Goal: Task Accomplishment & Management: Manage account settings

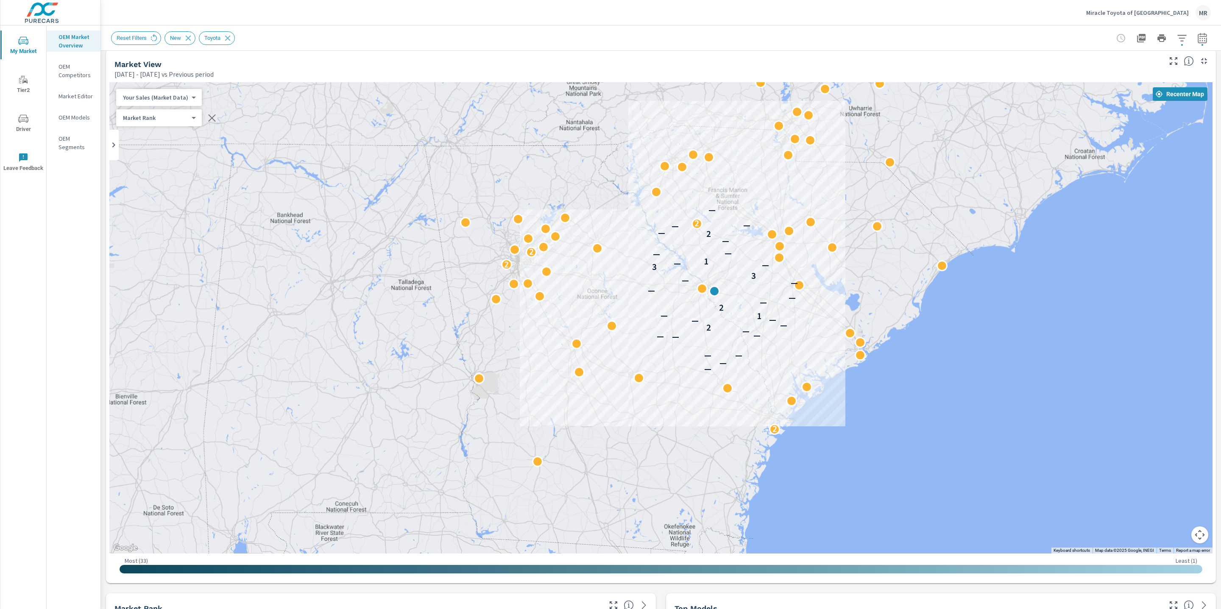
scroll to position [9, 0]
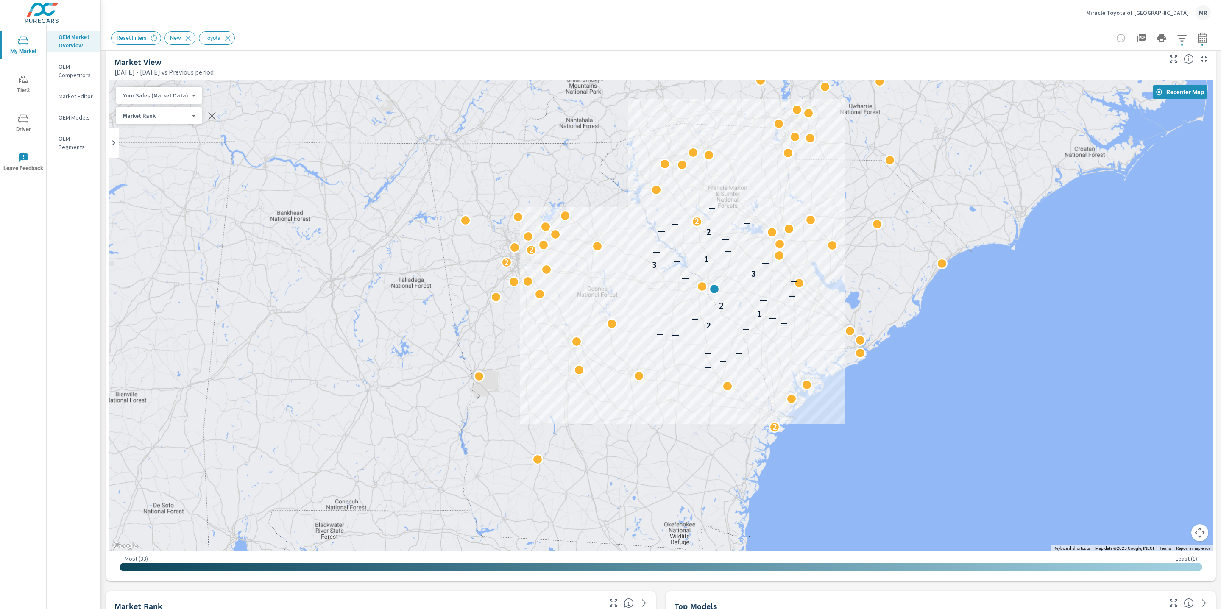
click at [1207, 13] on div "MR" at bounding box center [1203, 12] width 15 height 15
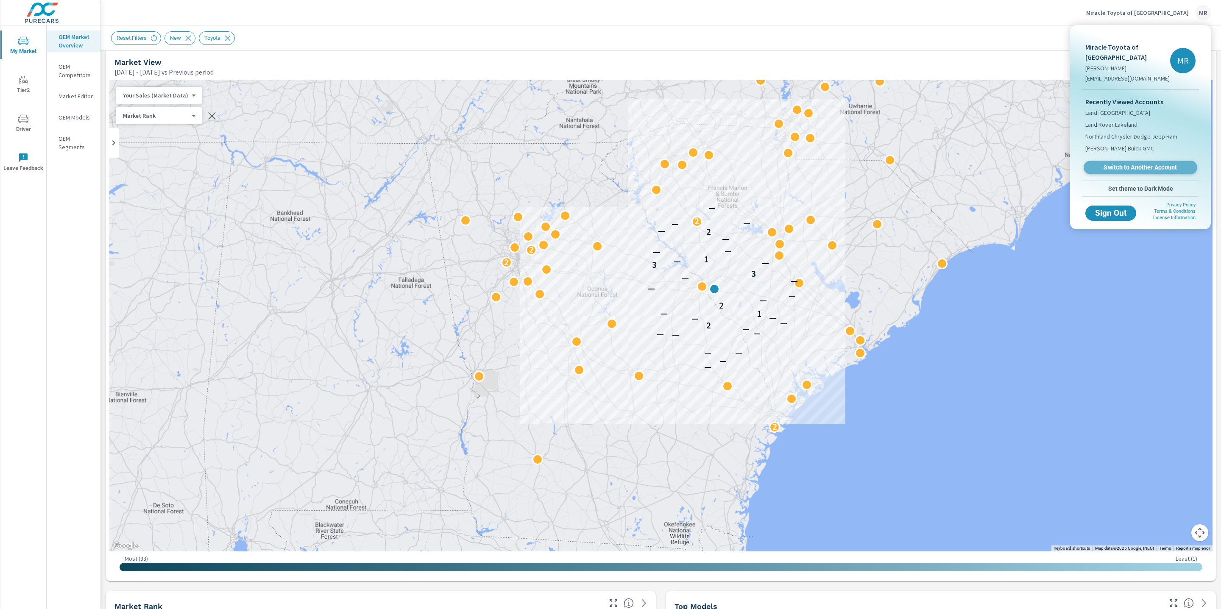
click at [1146, 167] on span "Switch to Another Account" at bounding box center [1141, 168] width 104 height 8
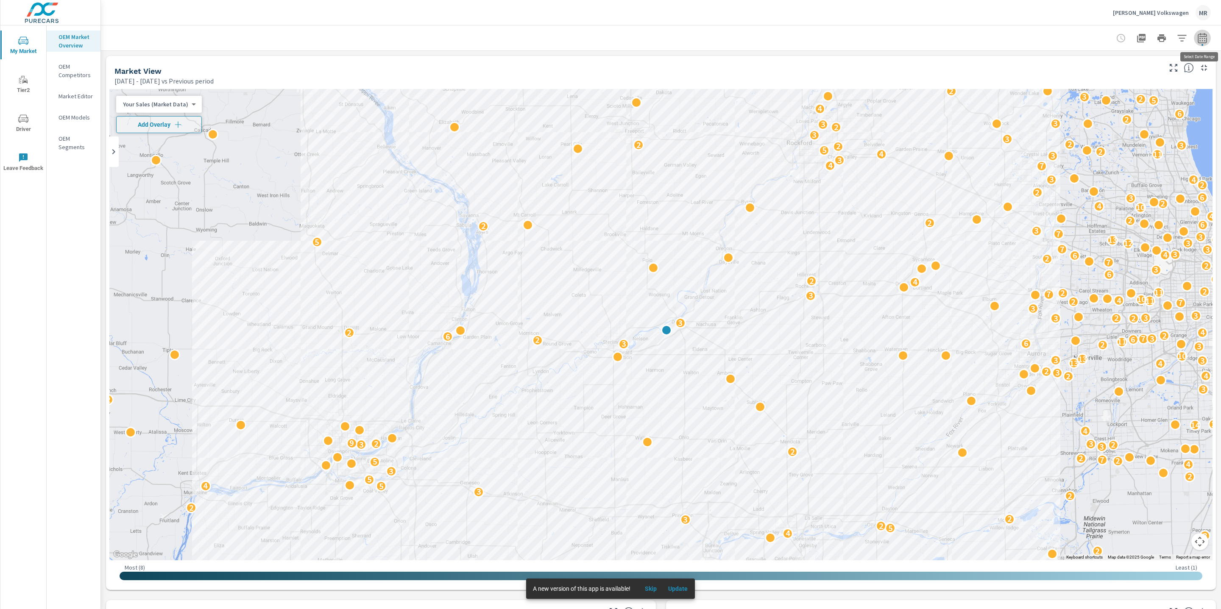
click at [1203, 38] on icon "button" at bounding box center [1203, 39] width 6 height 3
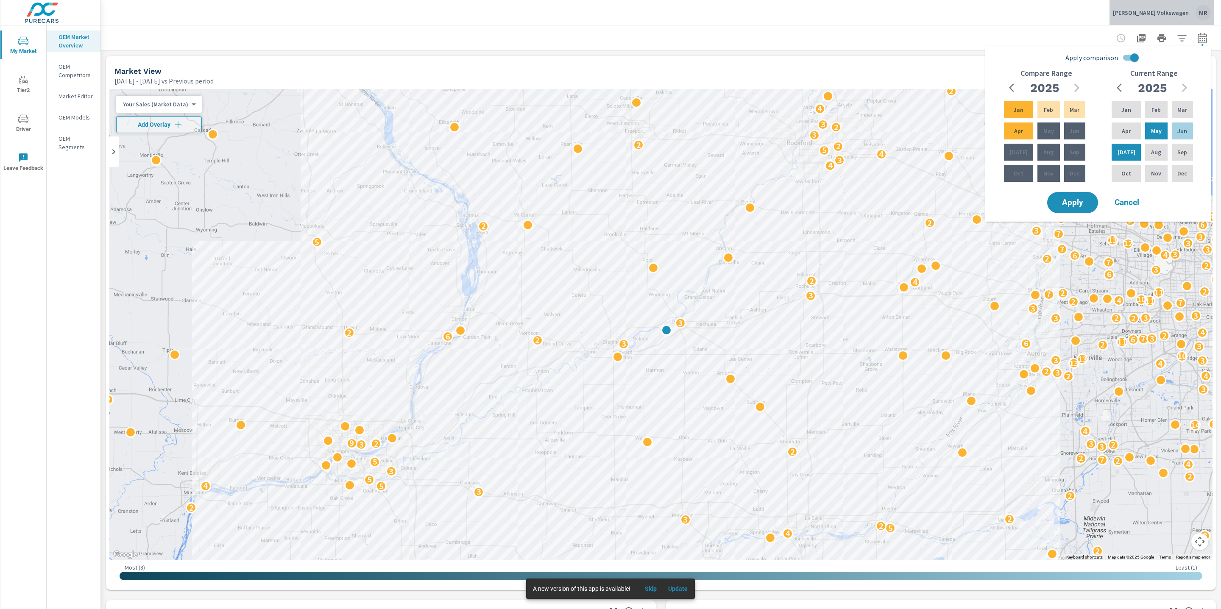
click at [1205, 12] on div "MR" at bounding box center [1203, 12] width 15 height 15
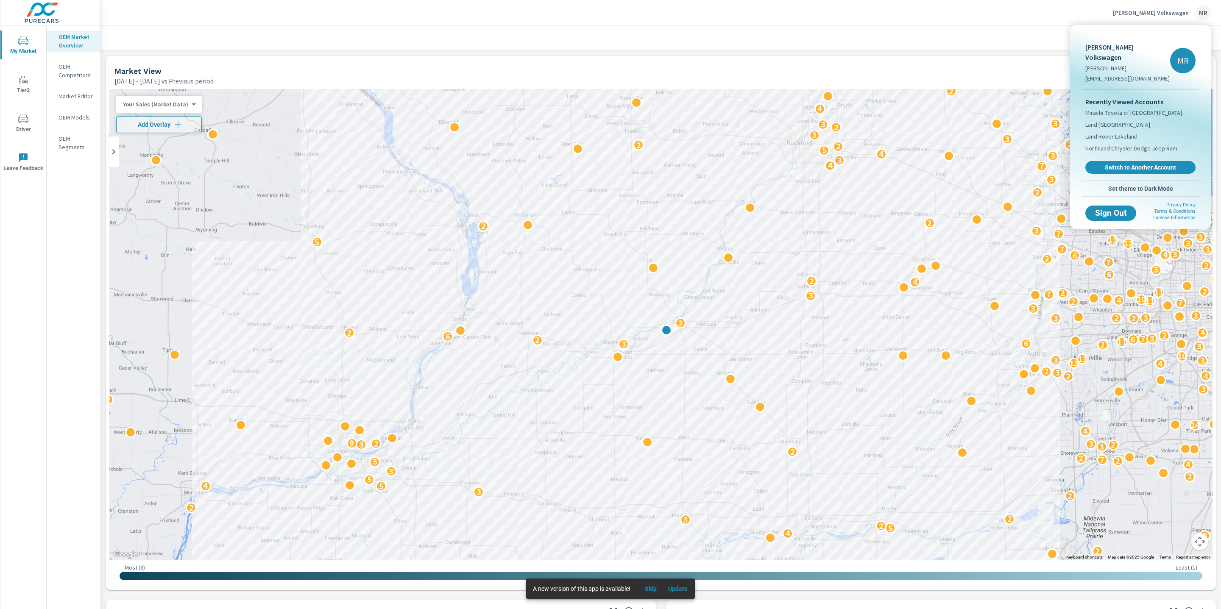
click at [1038, 22] on div at bounding box center [610, 304] width 1221 height 609
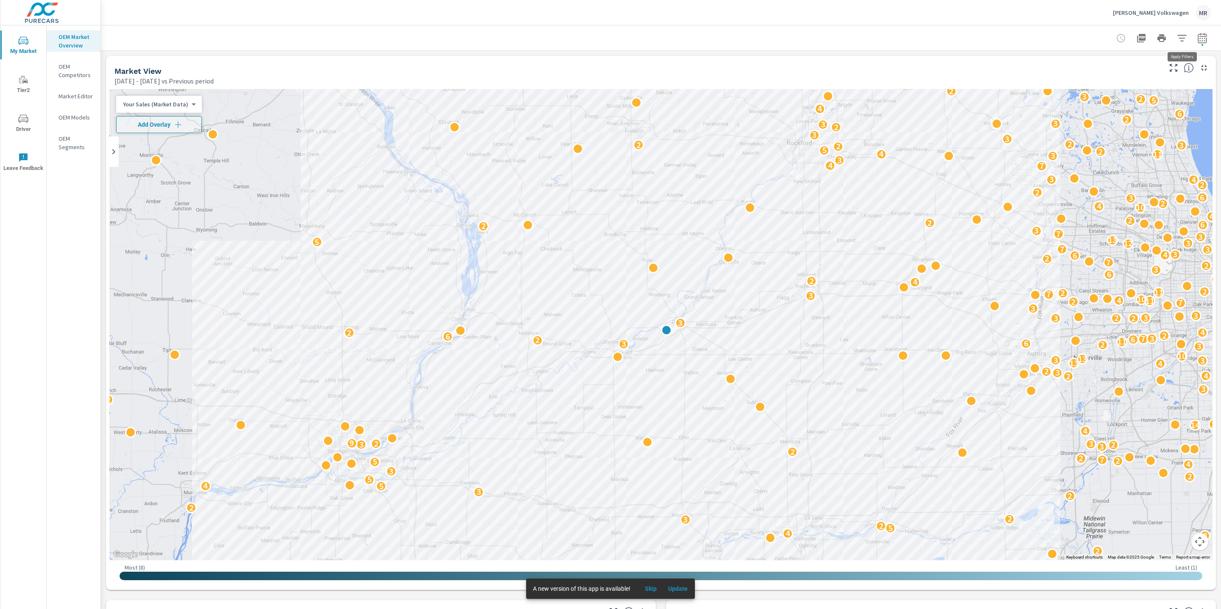
click at [1188, 39] on button "button" at bounding box center [1182, 38] width 17 height 17
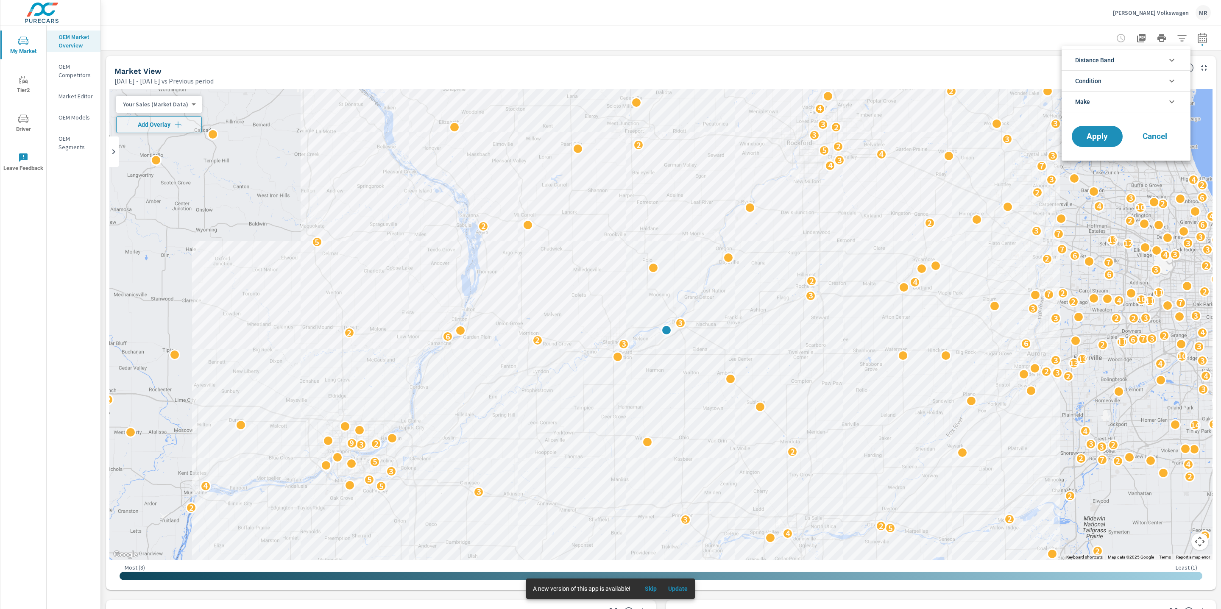
click at [1152, 106] on li "Make" at bounding box center [1126, 101] width 129 height 21
click at [1111, 125] on span "Volkswagen" at bounding box center [1136, 122] width 93 height 10
click at [1120, 79] on li "Condition" at bounding box center [1126, 80] width 129 height 21
click at [1104, 175] on span "Apply" at bounding box center [1097, 175] width 35 height 8
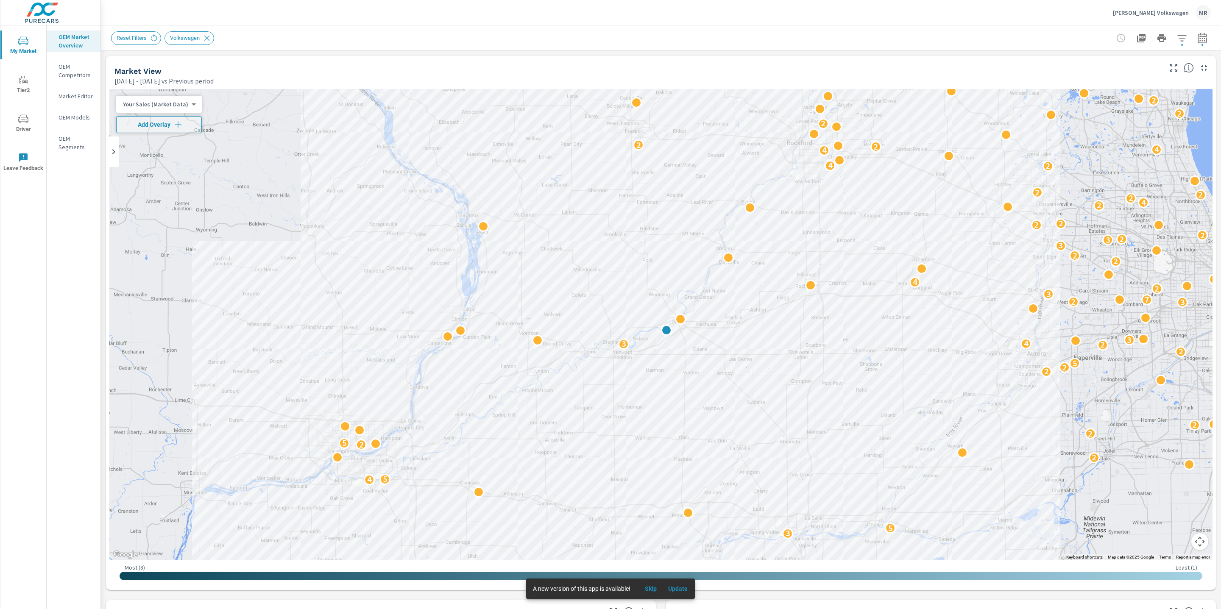
click at [1202, 14] on div "MR" at bounding box center [1203, 12] width 15 height 15
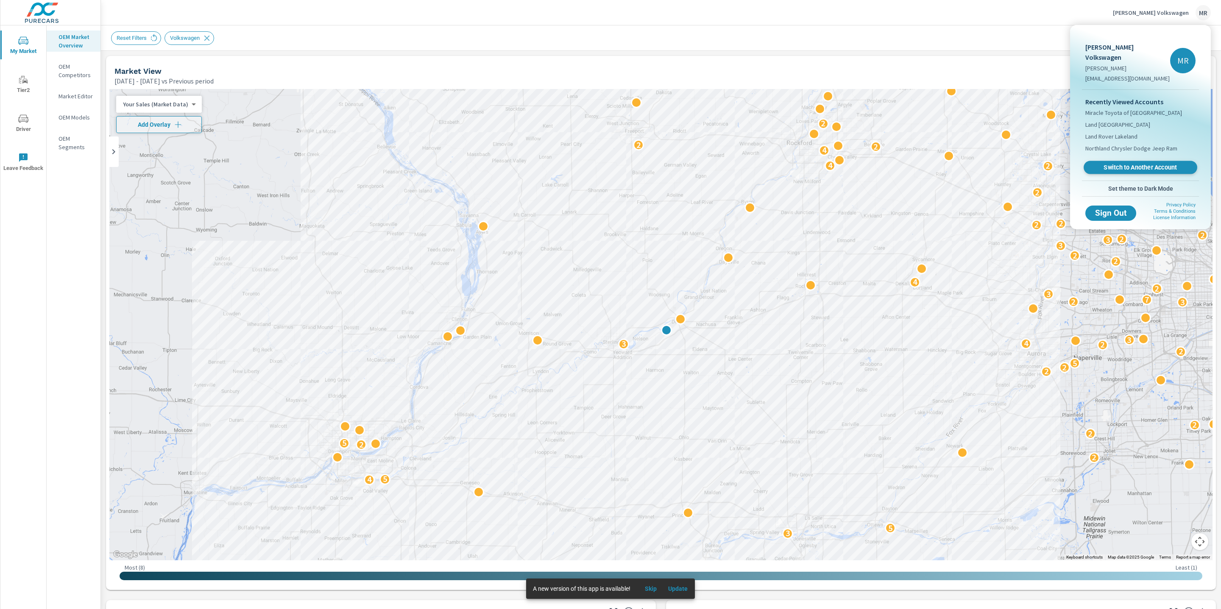
click at [1143, 164] on span "Switch to Another Account" at bounding box center [1141, 168] width 104 height 8
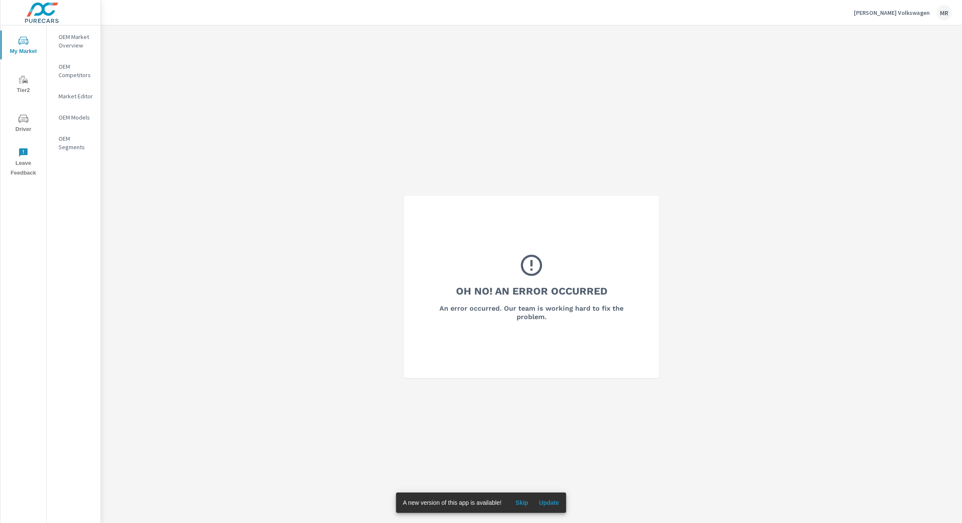
scroll to position [19, 0]
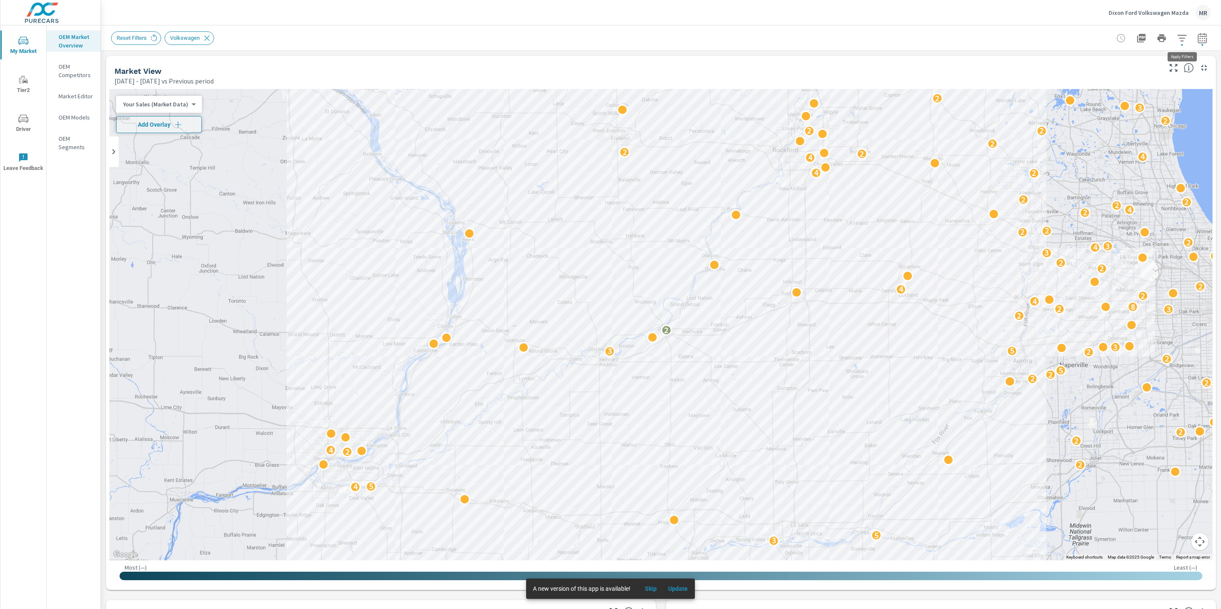
click at [1181, 42] on icon "button" at bounding box center [1182, 38] width 10 height 10
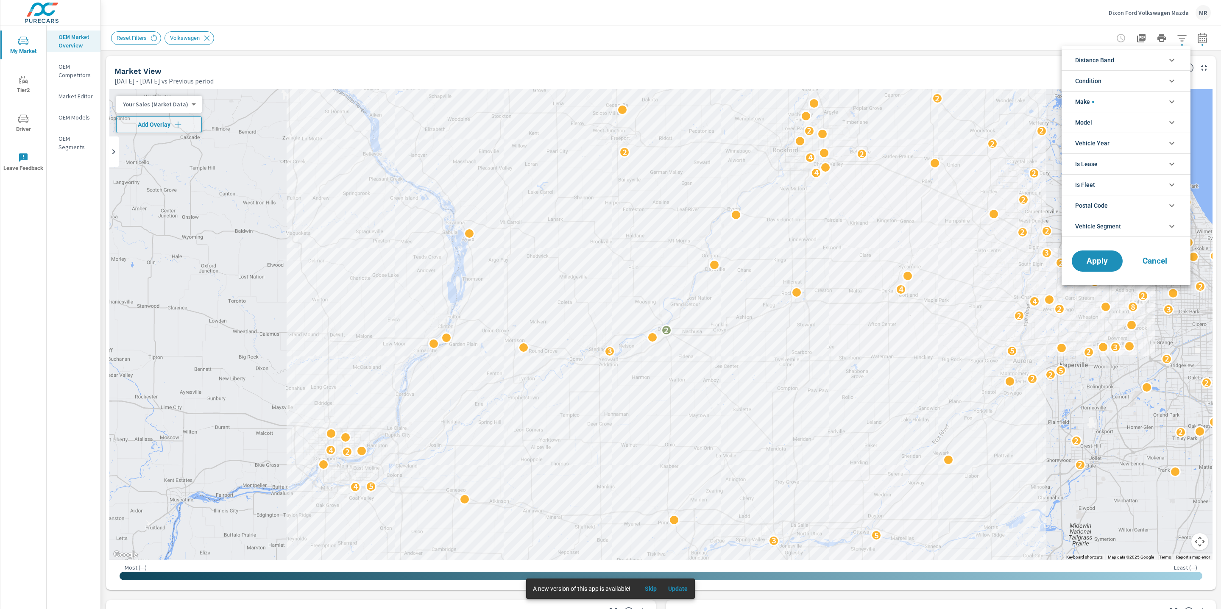
click at [1115, 94] on li "Make" at bounding box center [1126, 101] width 129 height 21
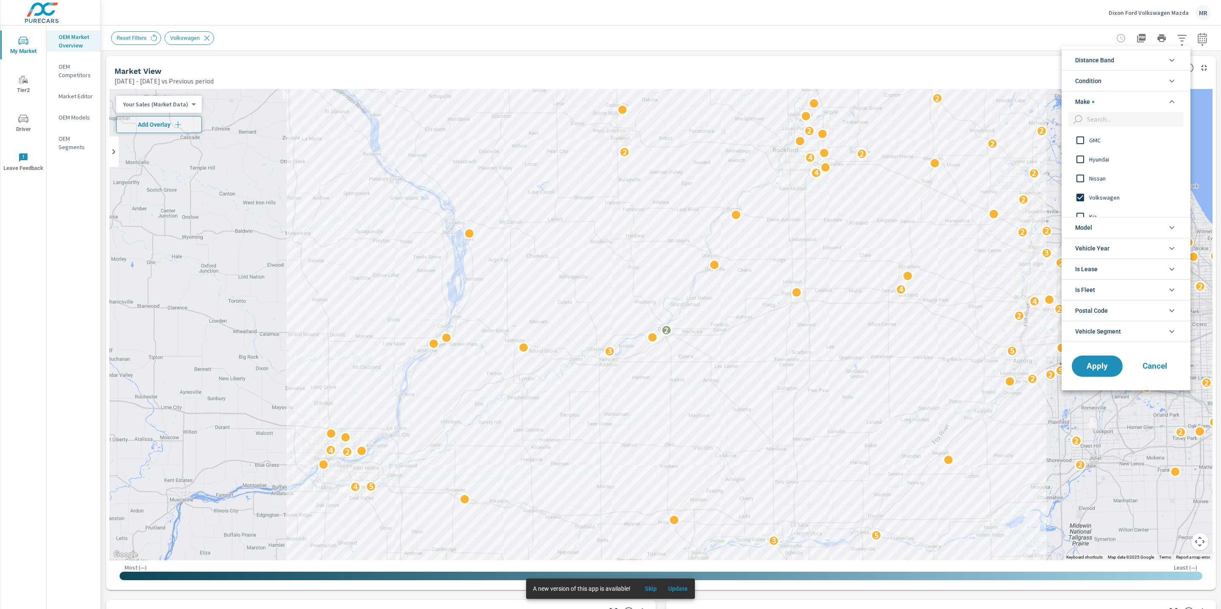
scroll to position [130, 0]
click at [1125, 229] on li "Model" at bounding box center [1126, 227] width 129 height 21
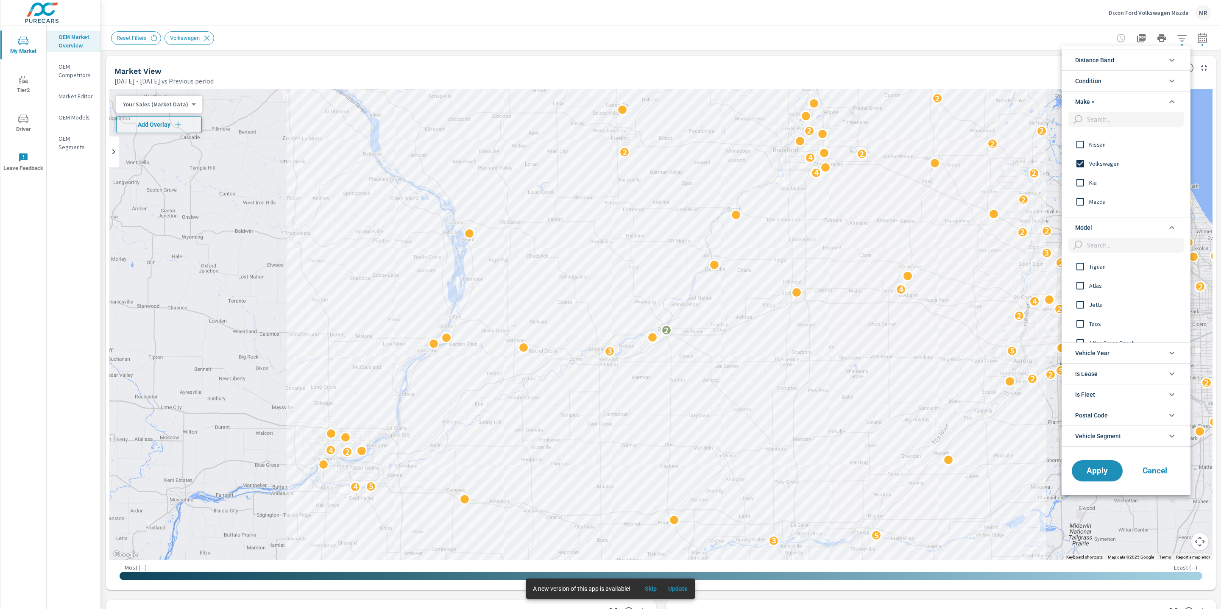
click at [1122, 232] on li "Model" at bounding box center [1126, 227] width 129 height 21
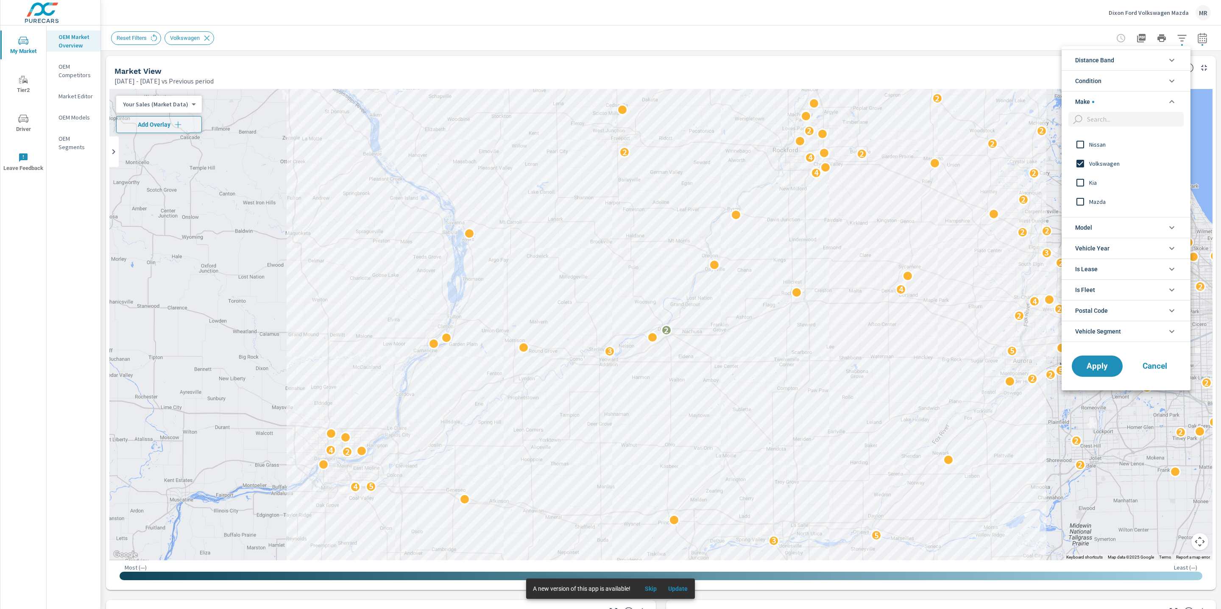
click at [1121, 83] on li "Condition" at bounding box center [1126, 80] width 129 height 21
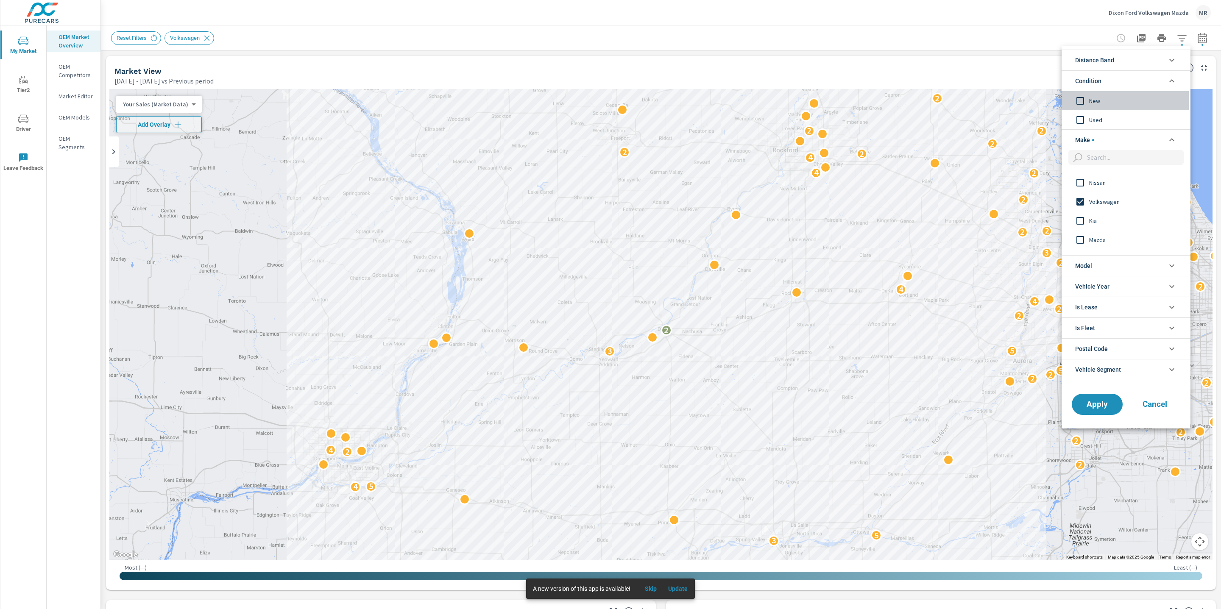
click at [1094, 103] on span "New" at bounding box center [1136, 101] width 93 height 10
click at [1101, 408] on span "Apply" at bounding box center [1097, 404] width 35 height 8
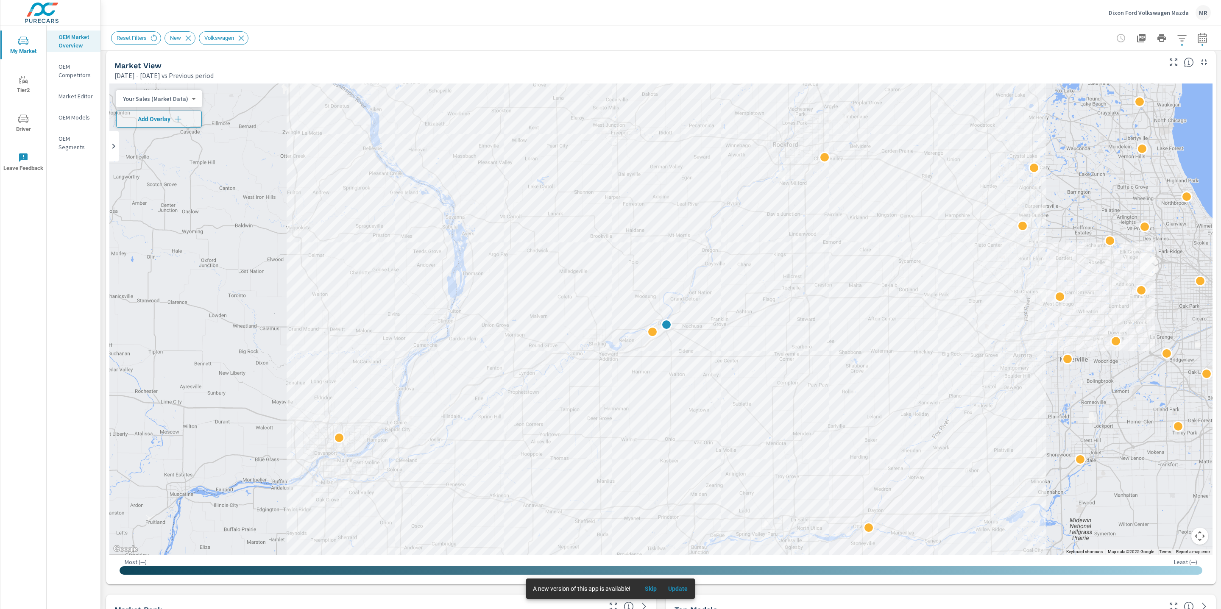
scroll to position [9, 0]
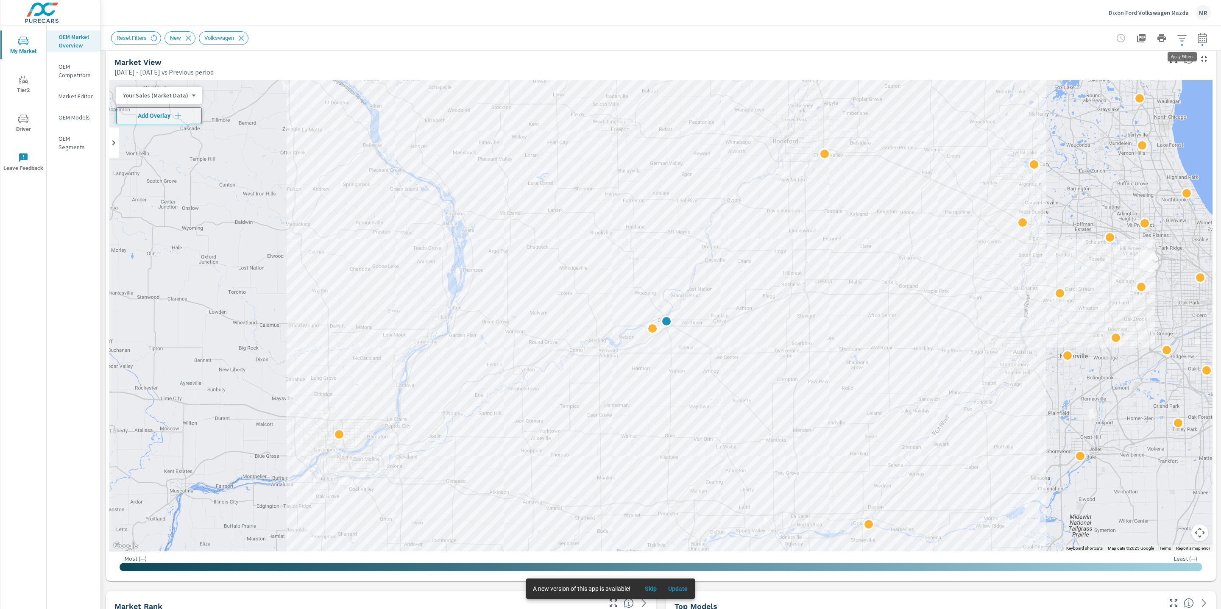
click at [1182, 41] on icon "button" at bounding box center [1182, 38] width 10 height 10
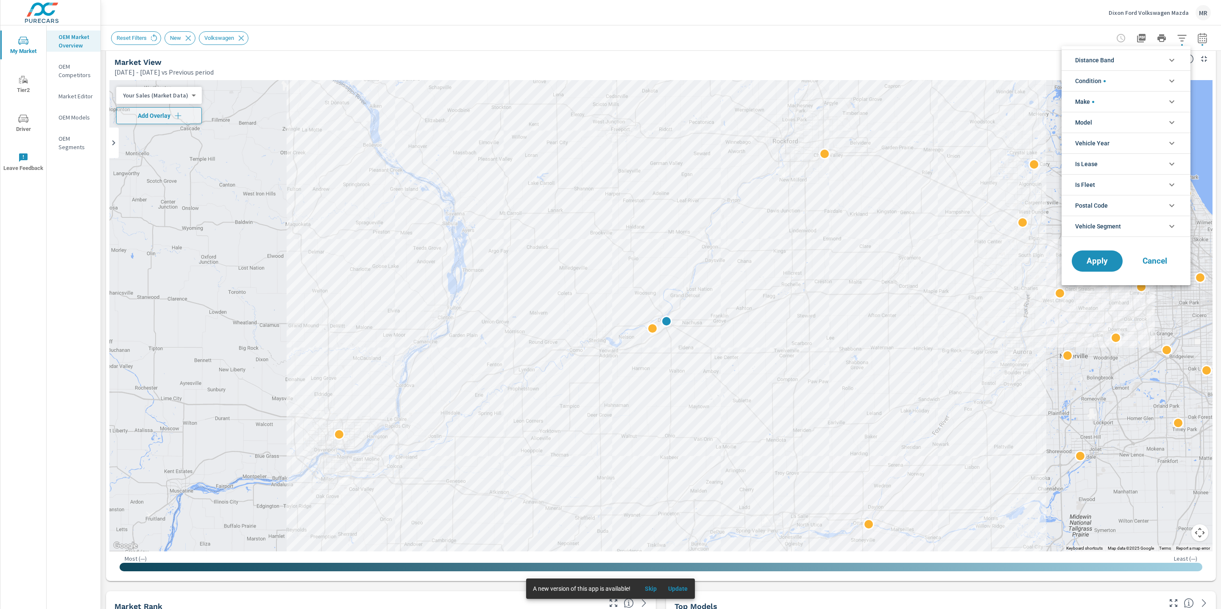
scroll to position [19, 0]
click at [1182, 41] on div at bounding box center [610, 304] width 1221 height 609
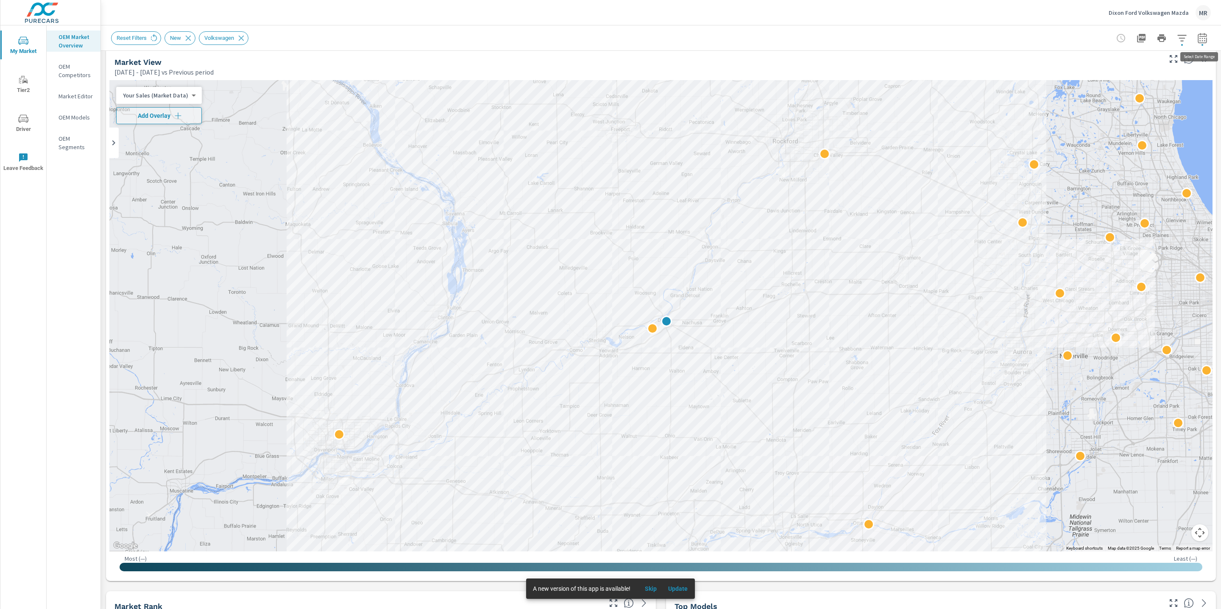
click at [1205, 43] on button "button" at bounding box center [1202, 38] width 17 height 17
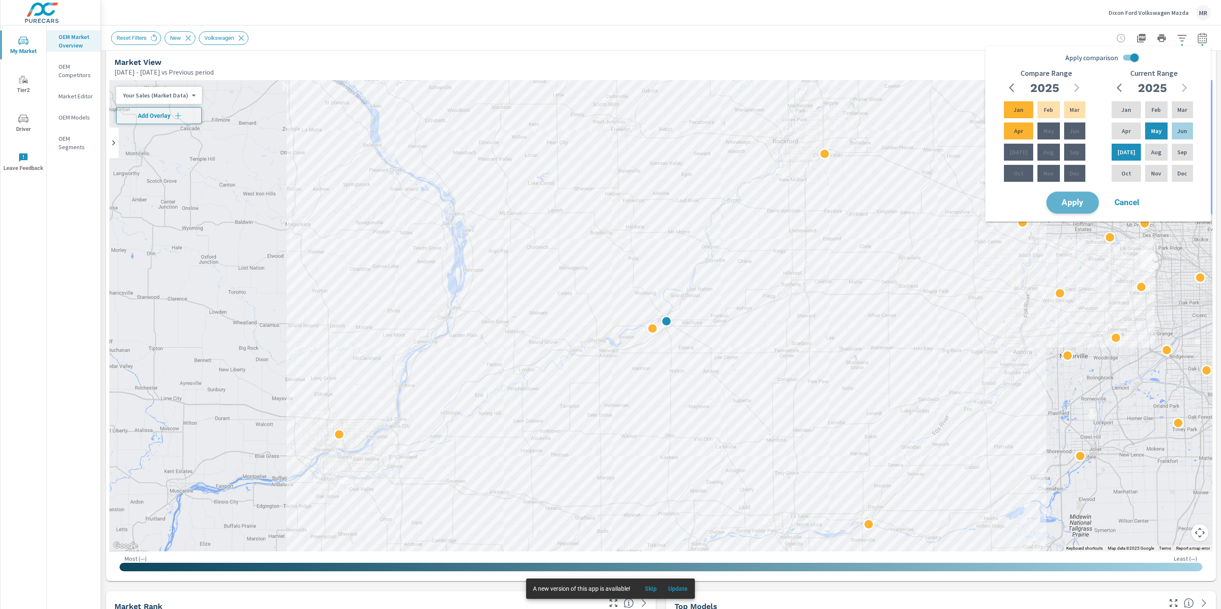
click at [1080, 207] on span "Apply" at bounding box center [1073, 203] width 35 height 8
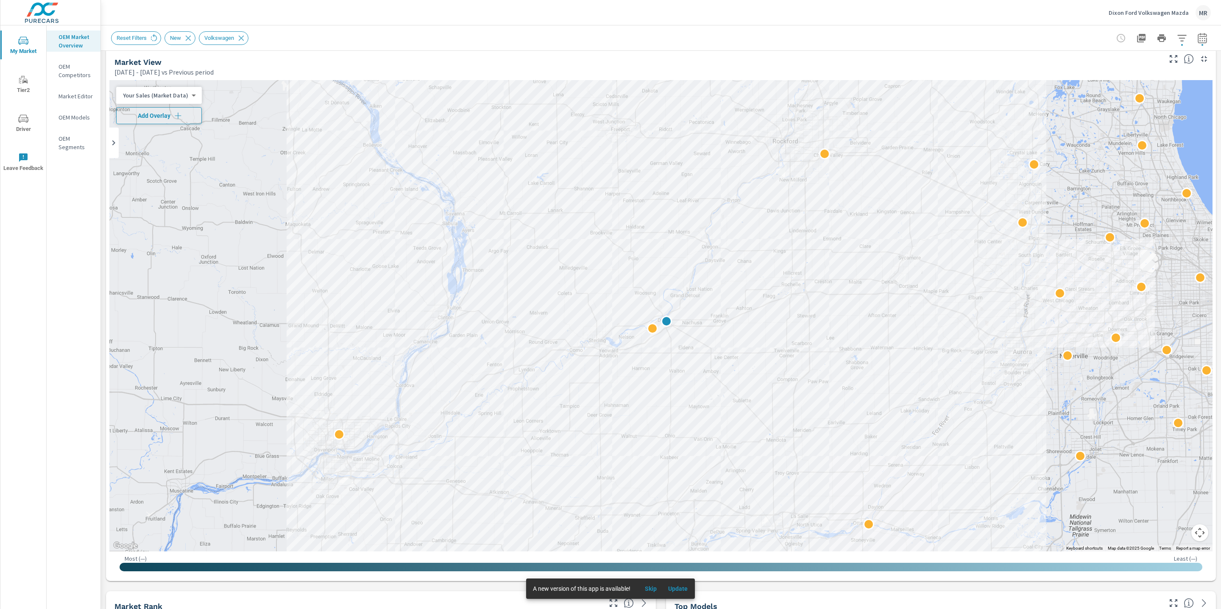
click at [178, 121] on button "Add Overlay" at bounding box center [159, 115] width 86 height 17
click at [155, 115] on body "My Market Tier2 Driver Leave Feedback OEM Market Overview OEM Competitors Marke…" at bounding box center [610, 304] width 1221 height 609
click at [155, 115] on li "Market Rank" at bounding box center [157, 116] width 83 height 14
click at [133, 112] on body "My Market Tier2 Driver Leave Feedback OEM Market Overview OEM Competitors Marke…" at bounding box center [610, 304] width 1221 height 609
click at [150, 117] on li "Market Rank" at bounding box center [157, 116] width 83 height 14
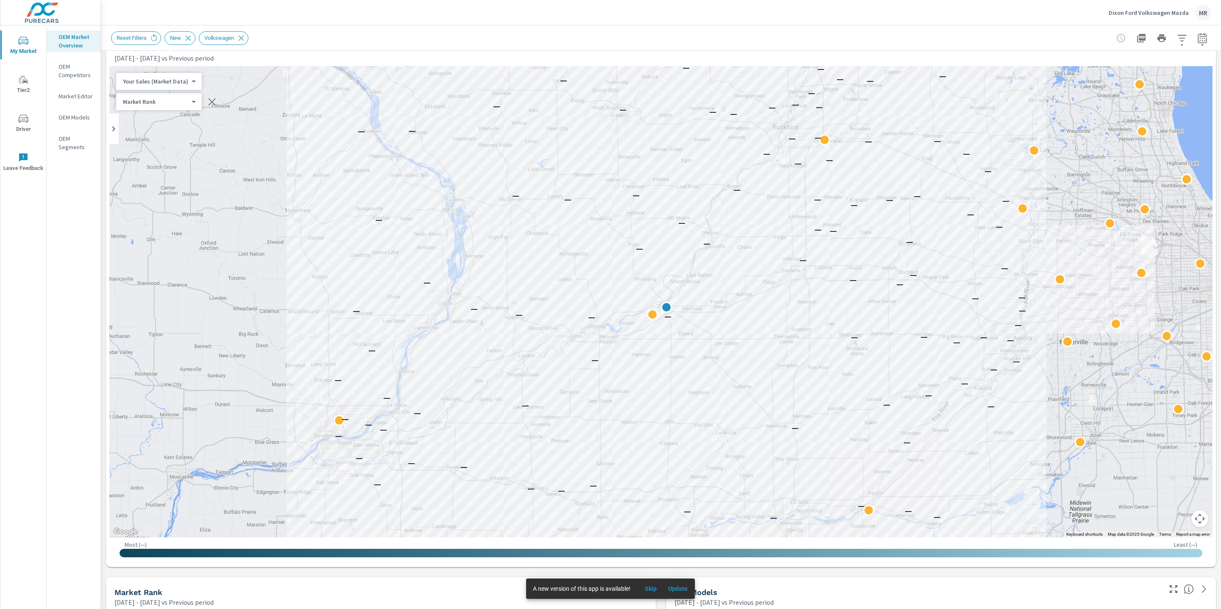
scroll to position [28, 0]
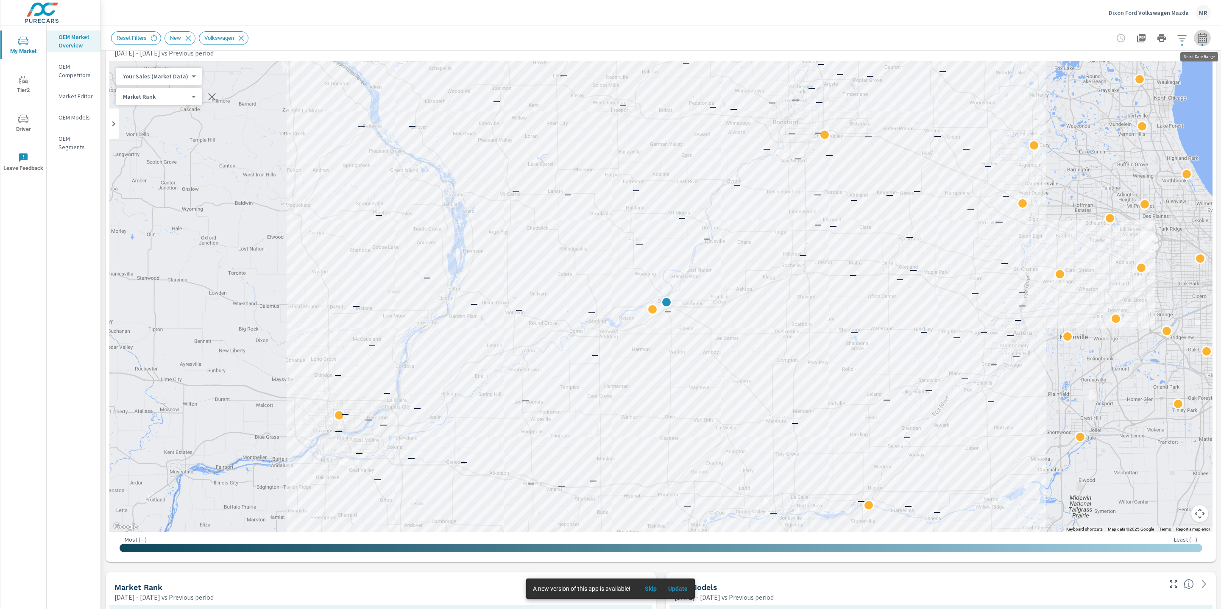
click at [1208, 35] on button "button" at bounding box center [1202, 38] width 17 height 17
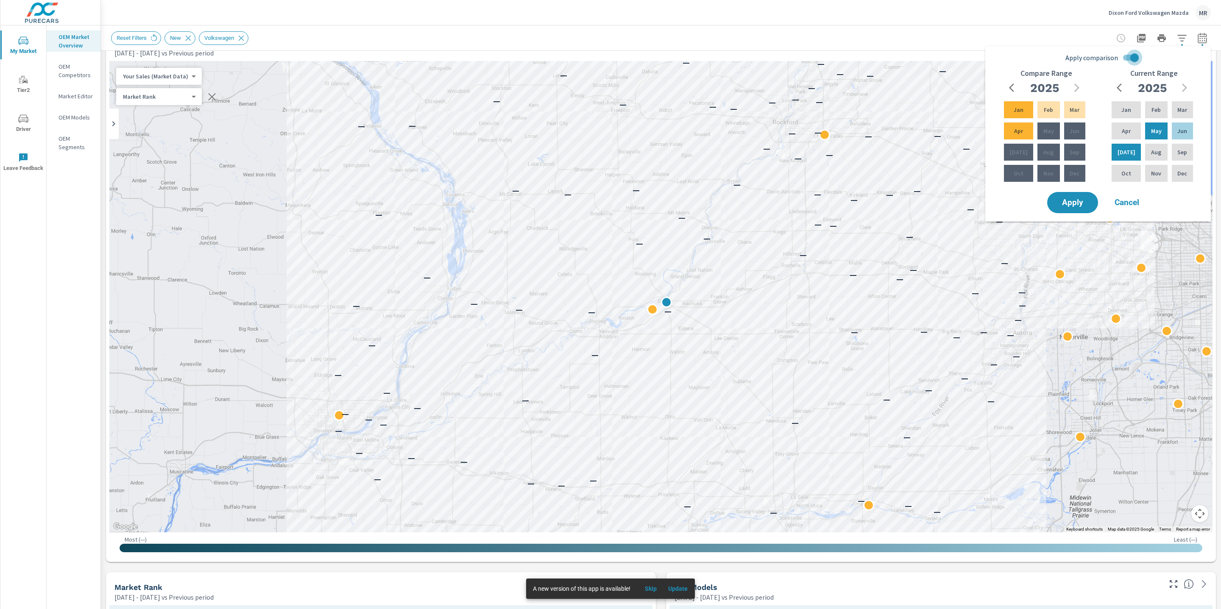
click at [1131, 59] on input "Apply comparison" at bounding box center [1135, 58] width 48 height 16
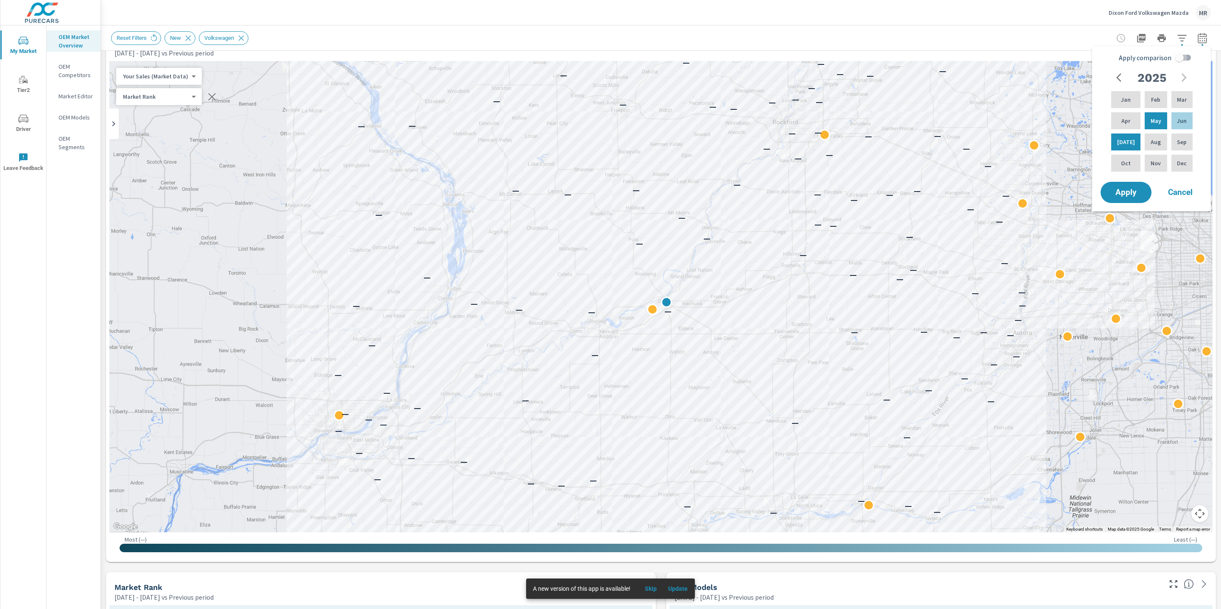
click at [1185, 56] on input "Apply comparison" at bounding box center [1180, 58] width 48 height 16
checkbox input "true"
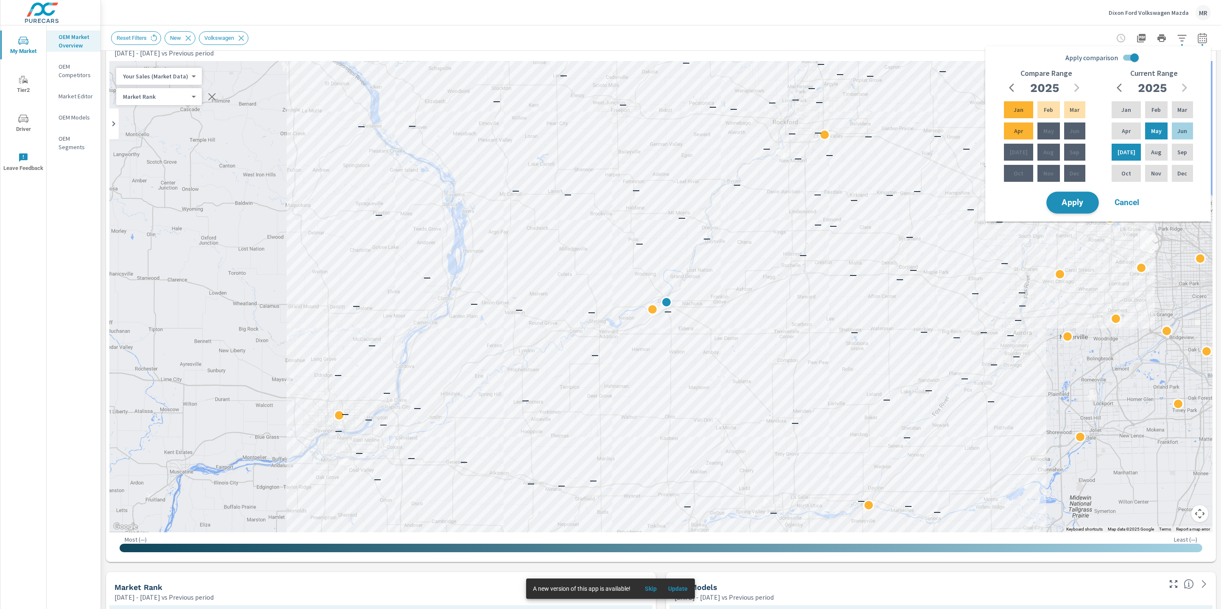
click at [1070, 201] on span "Apply" at bounding box center [1073, 203] width 35 height 8
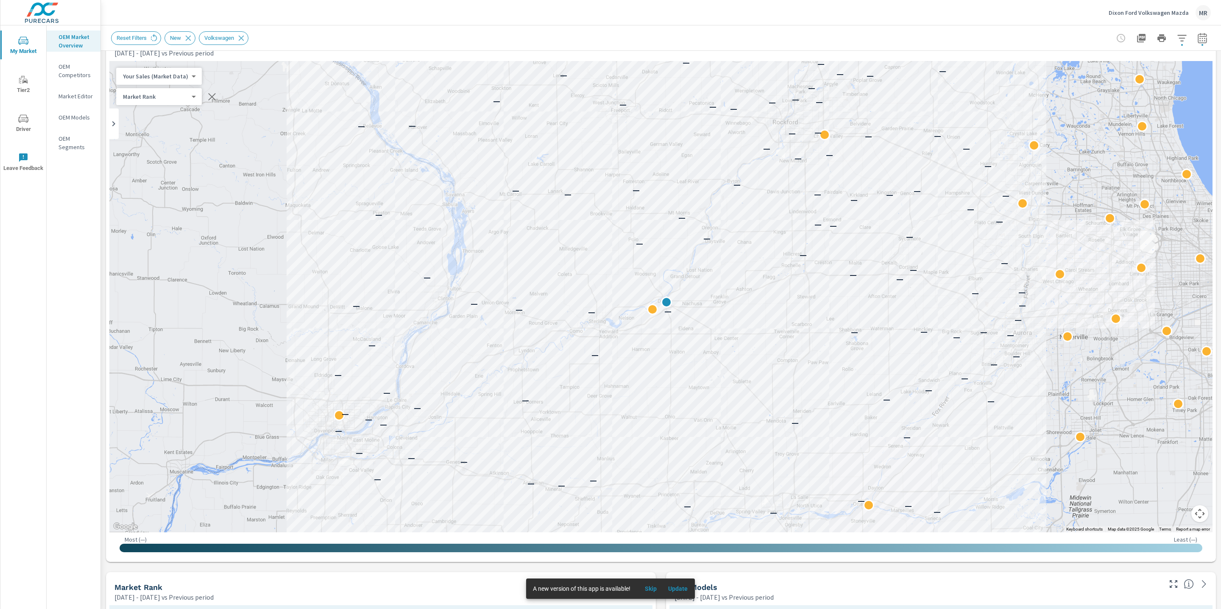
click at [1179, 42] on icon "button" at bounding box center [1182, 38] width 10 height 10
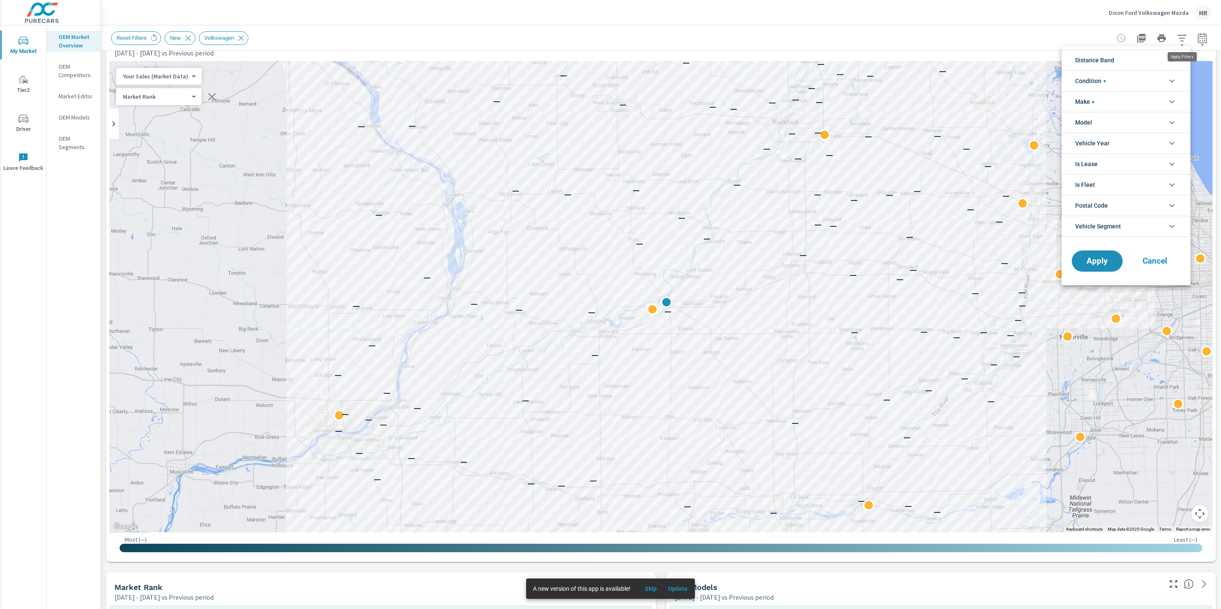
scroll to position [19, 0]
click at [1105, 144] on span "Vehicle Year" at bounding box center [1093, 143] width 34 height 20
click at [1100, 107] on li "Make" at bounding box center [1126, 101] width 129 height 21
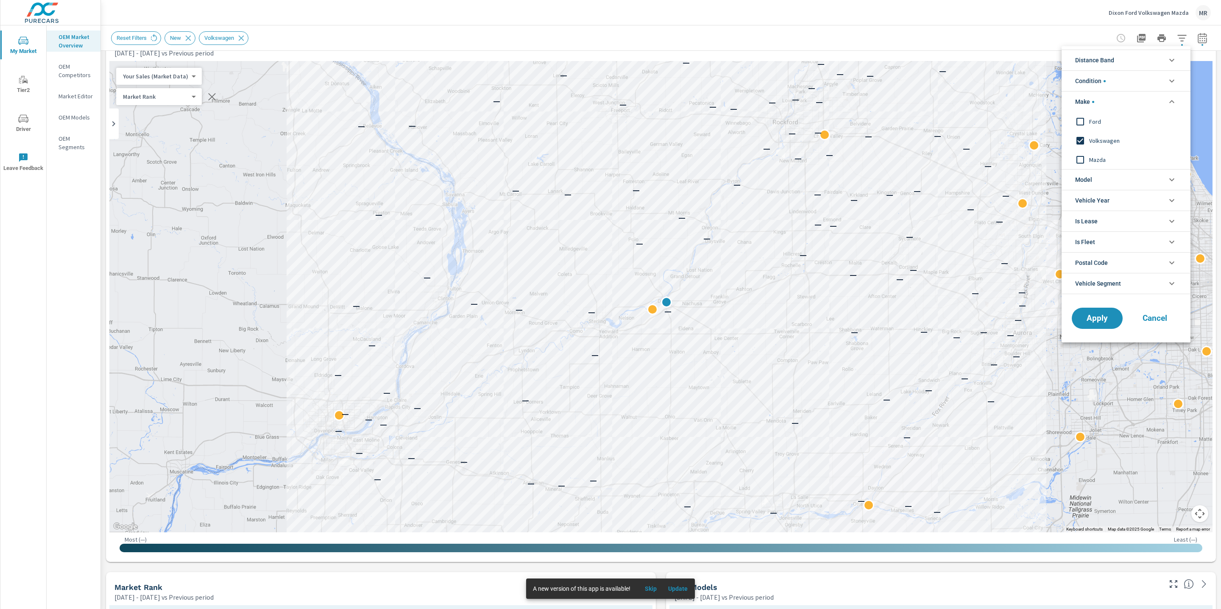
scroll to position [0, 0]
click at [1100, 107] on li "Make" at bounding box center [1126, 101] width 129 height 21
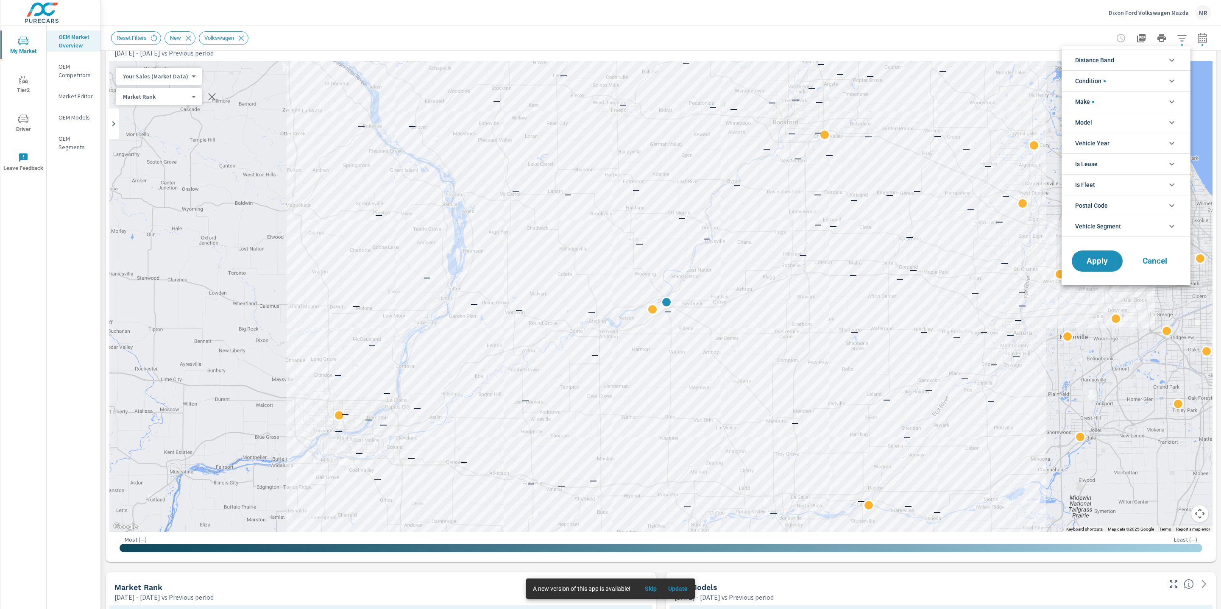
click at [1101, 86] on span "Condition" at bounding box center [1091, 81] width 31 height 20
click at [1096, 264] on span "Apply" at bounding box center [1097, 261] width 35 height 8
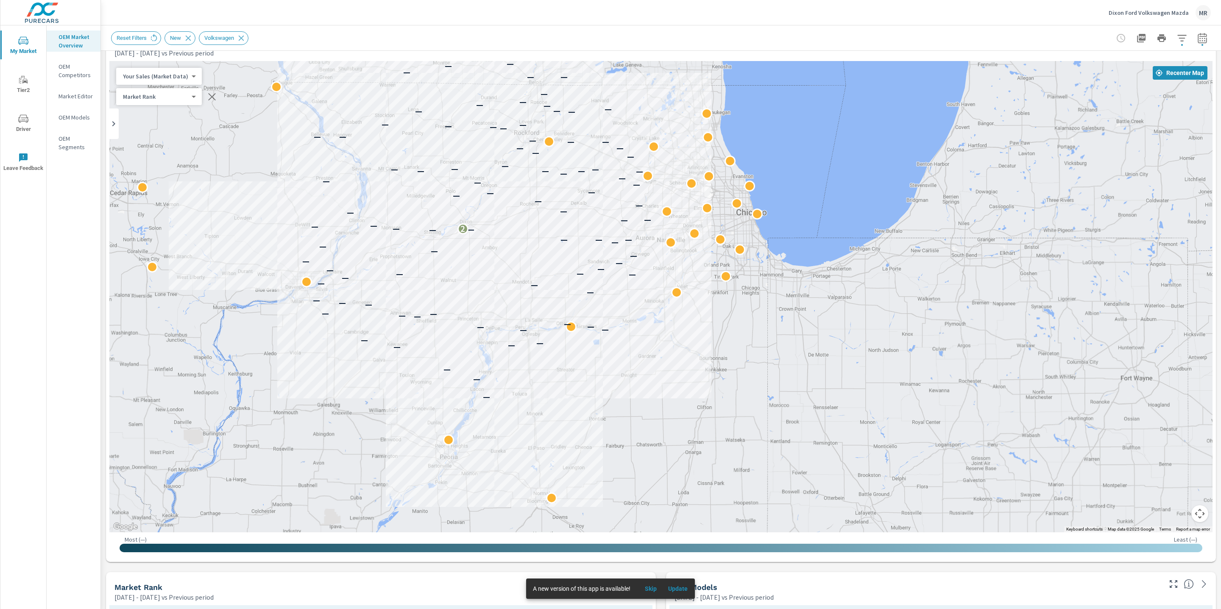
click at [1202, 15] on div "MR" at bounding box center [1203, 12] width 15 height 15
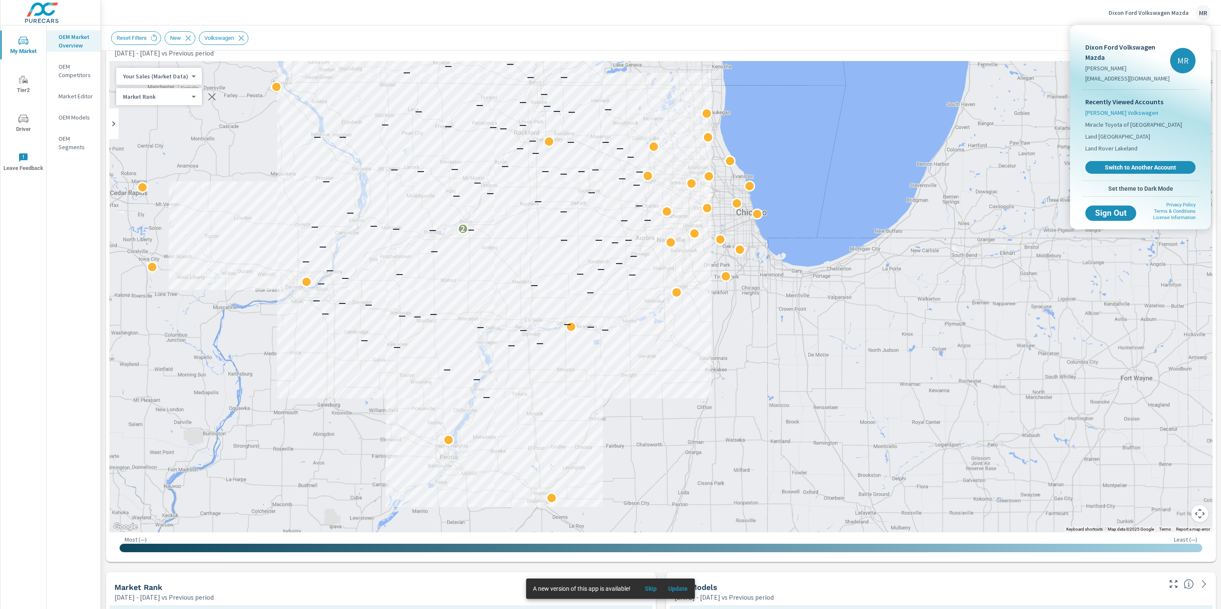
click at [1128, 113] on span "Dixon Volkswagen" at bounding box center [1122, 113] width 73 height 8
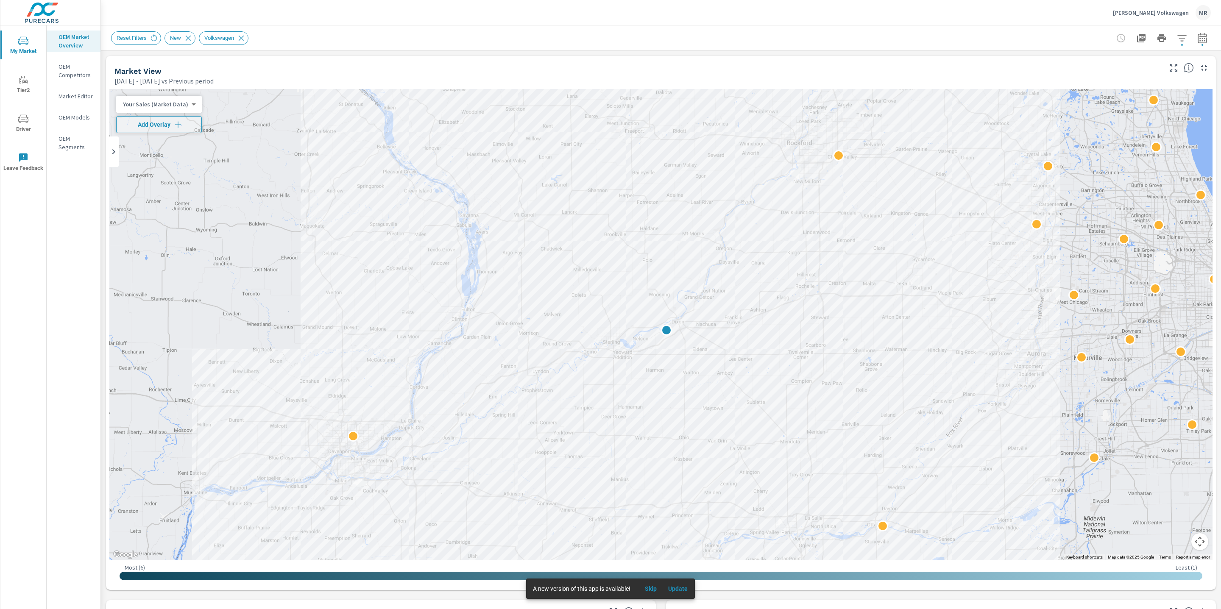
click at [1182, 37] on icon "button" at bounding box center [1182, 38] width 9 height 6
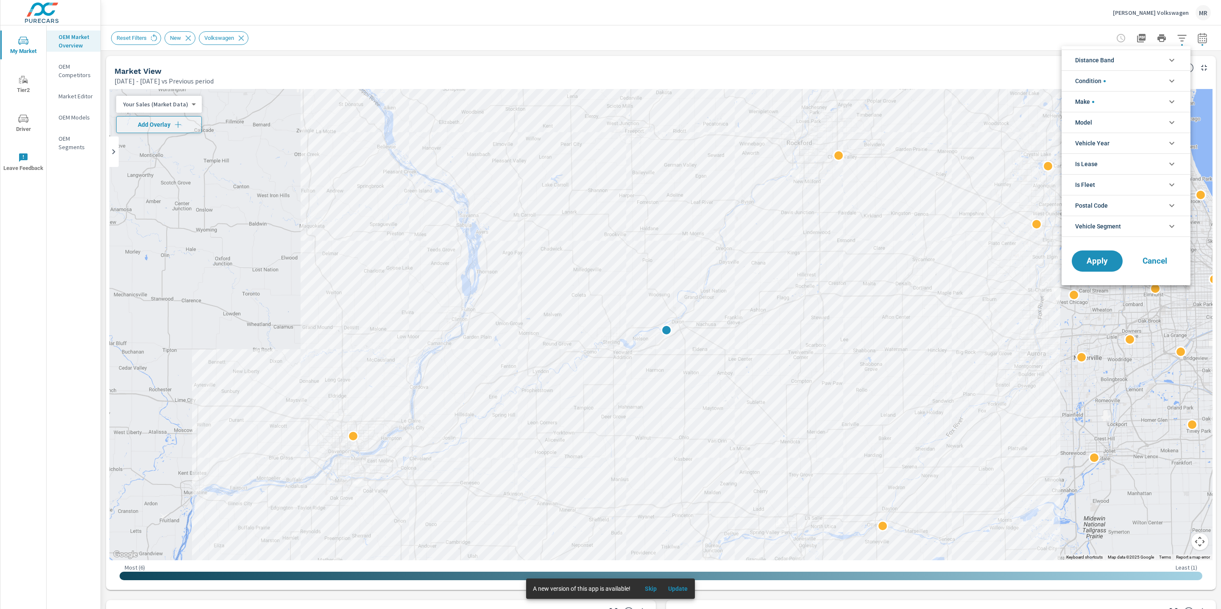
click at [1140, 104] on li "Make" at bounding box center [1126, 101] width 129 height 21
click at [1135, 81] on li "Condition" at bounding box center [1126, 80] width 129 height 21
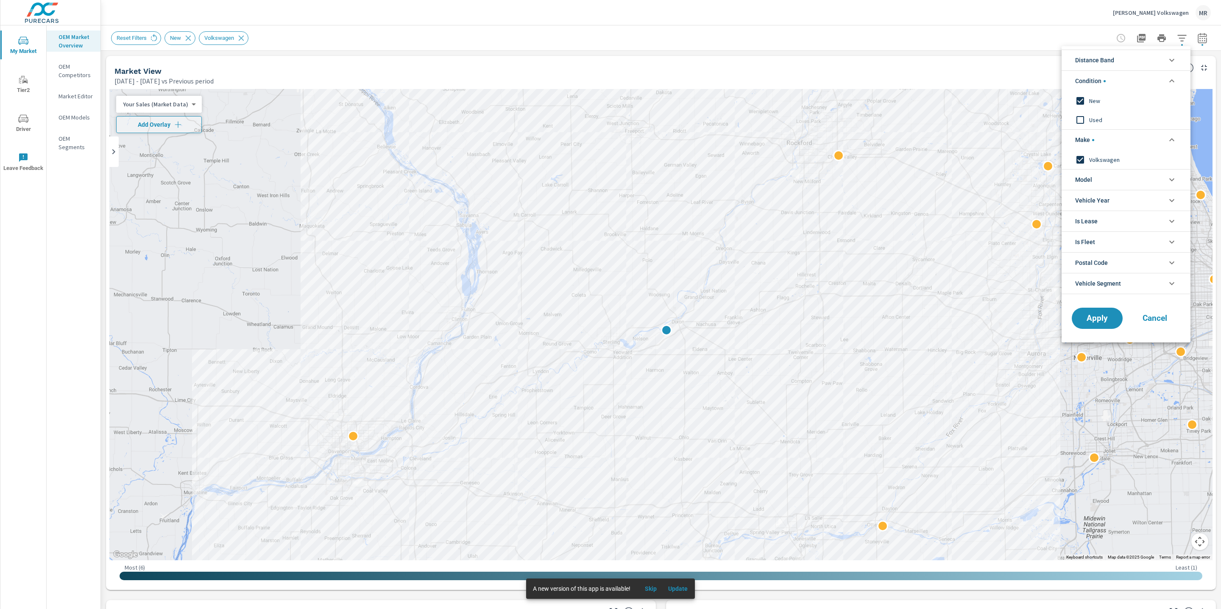
drag, startPoint x: 1101, startPoint y: 321, endPoint x: 1108, endPoint y: 308, distance: 14.8
click at [1104, 319] on span "Apply" at bounding box center [1098, 319] width 34 height 8
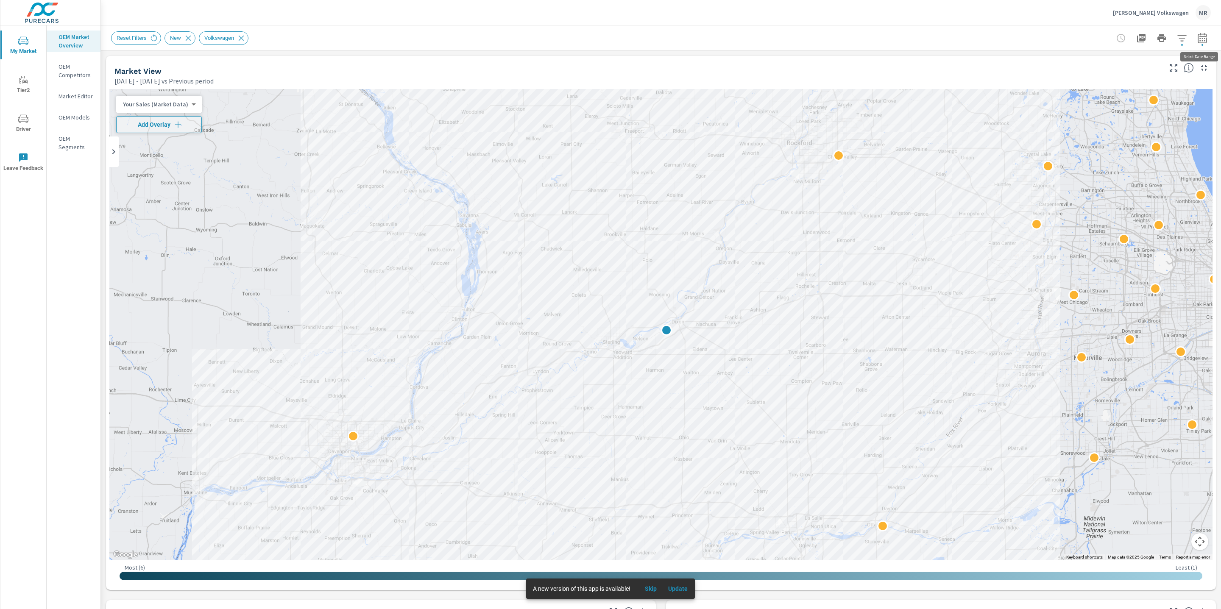
click at [1206, 35] on icon "button" at bounding box center [1203, 38] width 10 height 10
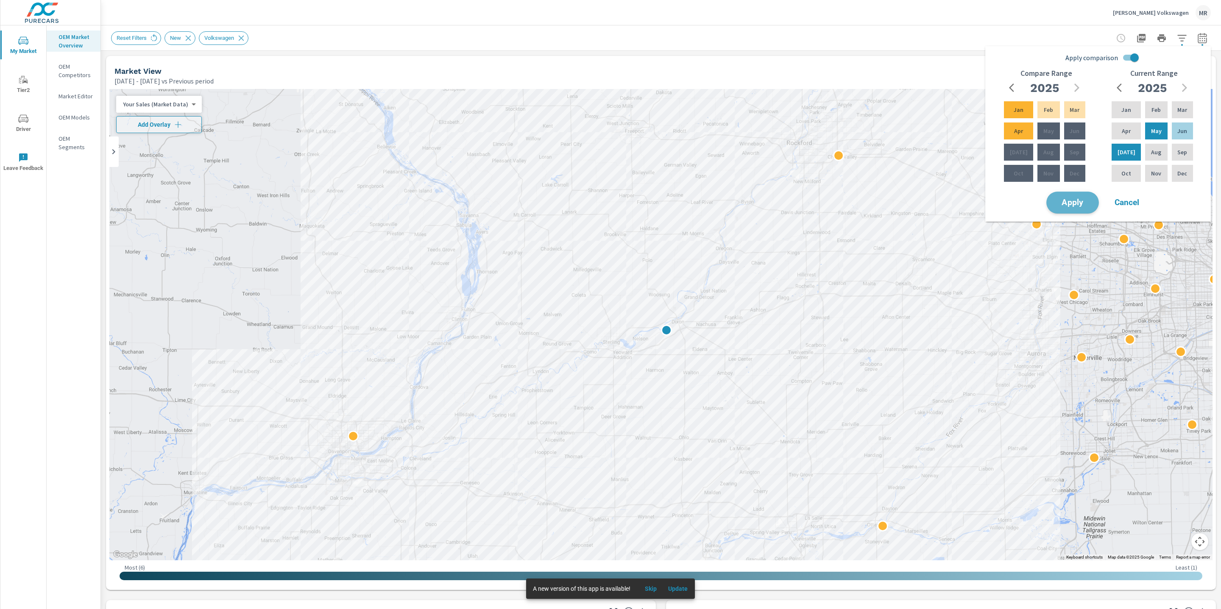
click at [1081, 204] on span "Apply" at bounding box center [1073, 203] width 35 height 8
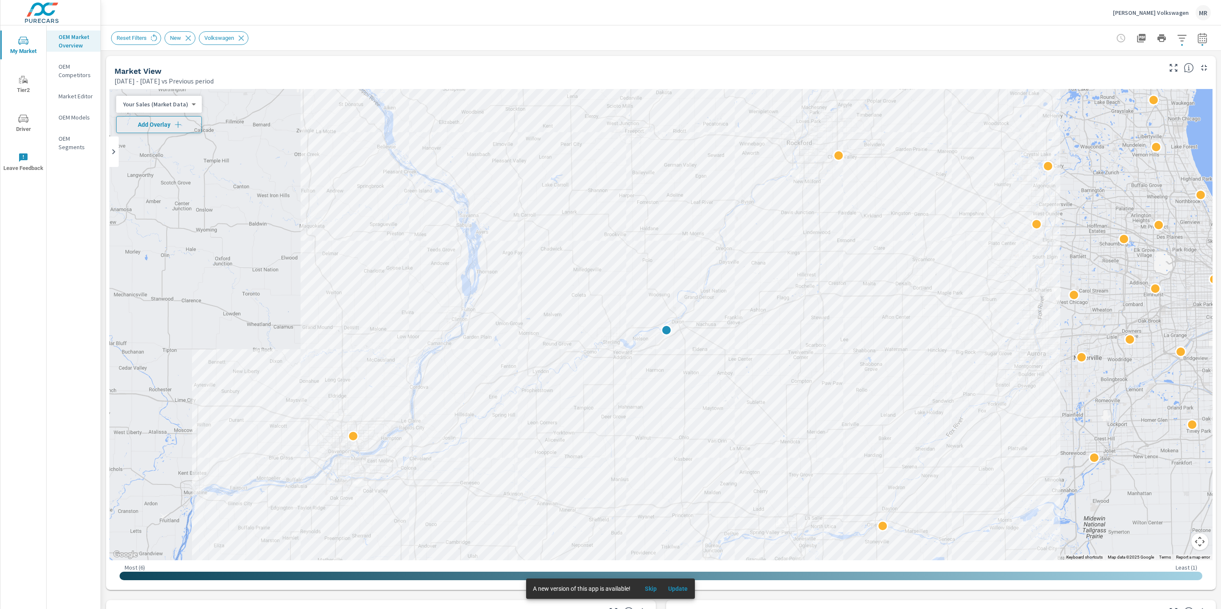
click at [140, 123] on span "Add Overlay" at bounding box center [159, 124] width 78 height 8
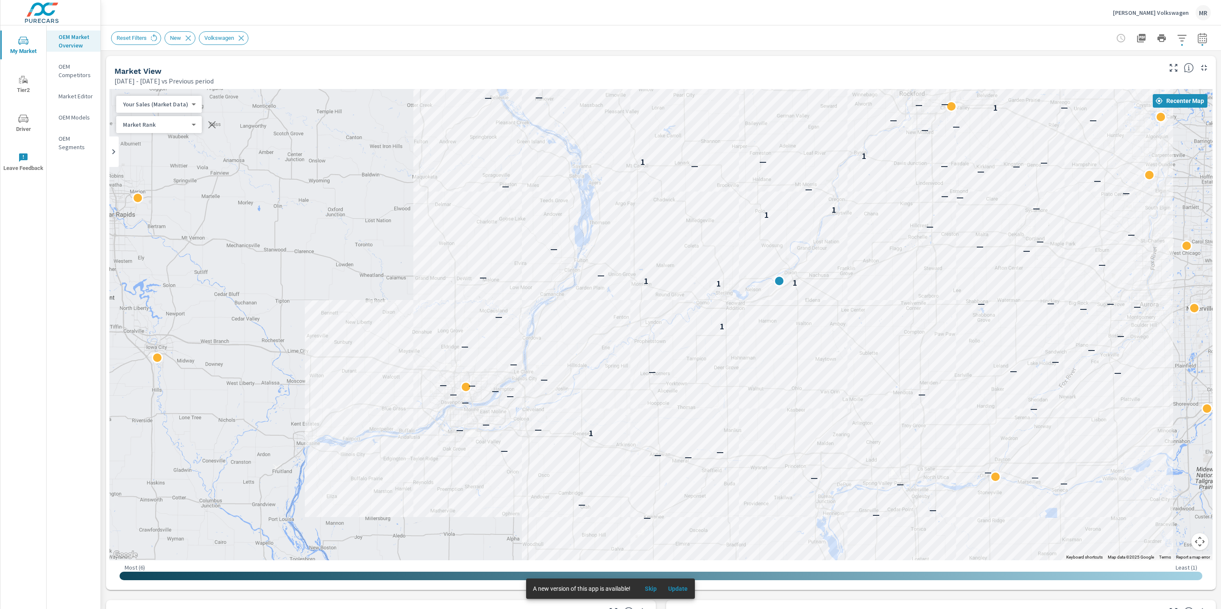
drag, startPoint x: 243, startPoint y: 427, endPoint x: 358, endPoint y: 377, distance: 125.0
click at [358, 377] on div "— — — — — — — — — — — — — — — — 1 — — — — — — — — — — — — — — — — — — — — 1 — —…" at bounding box center [661, 325] width 1104 height 472
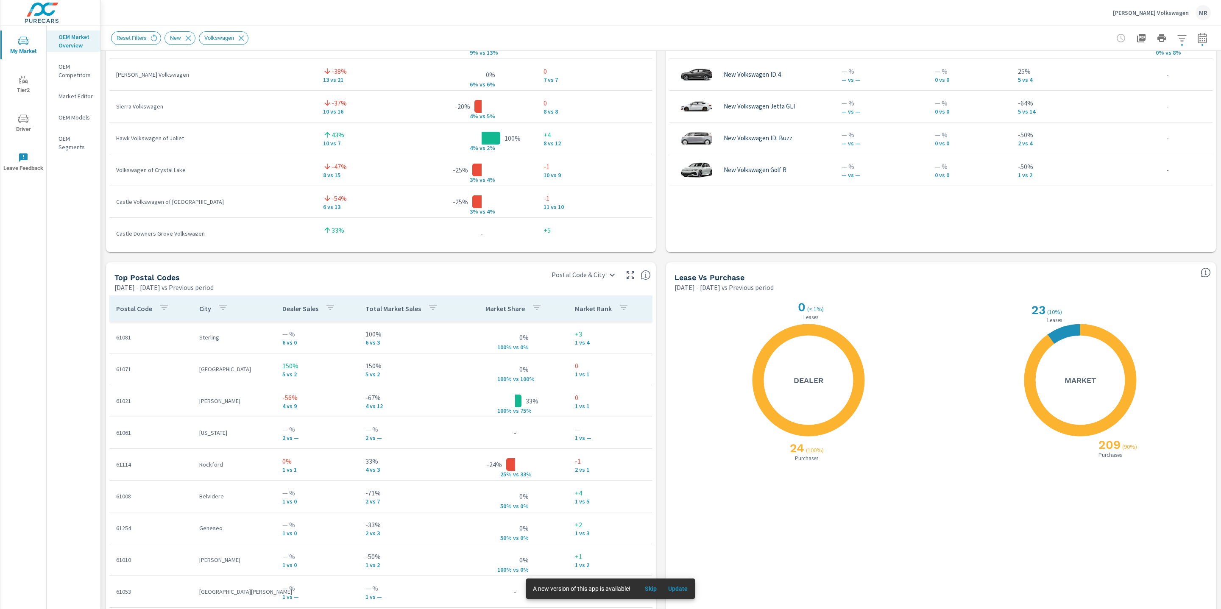
scroll to position [805, 0]
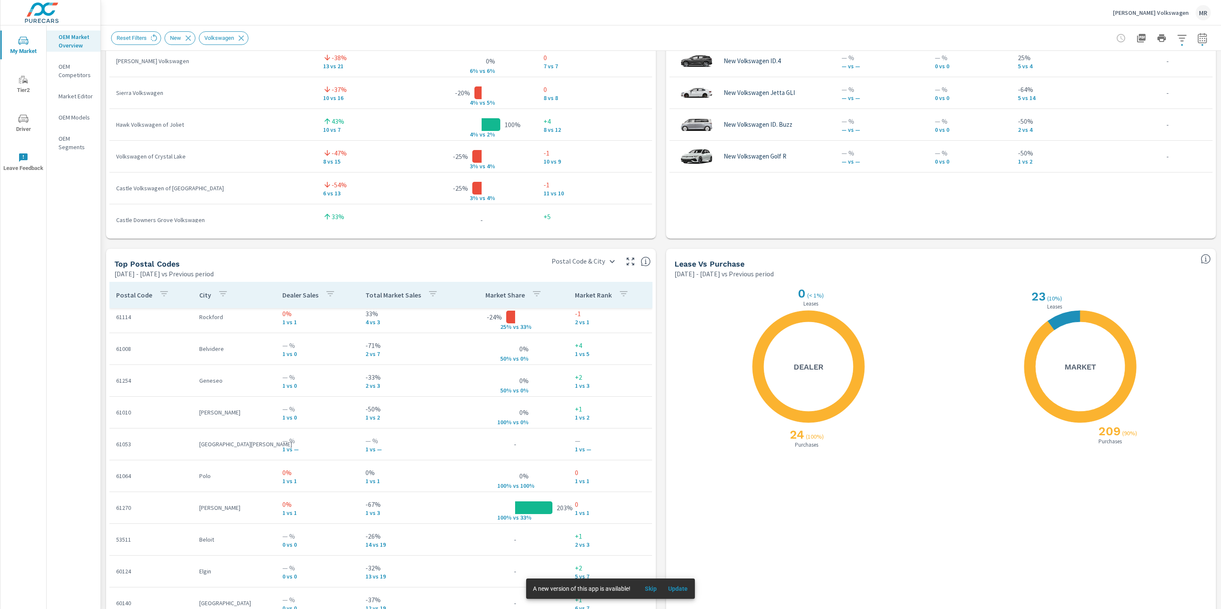
scroll to position [21, 0]
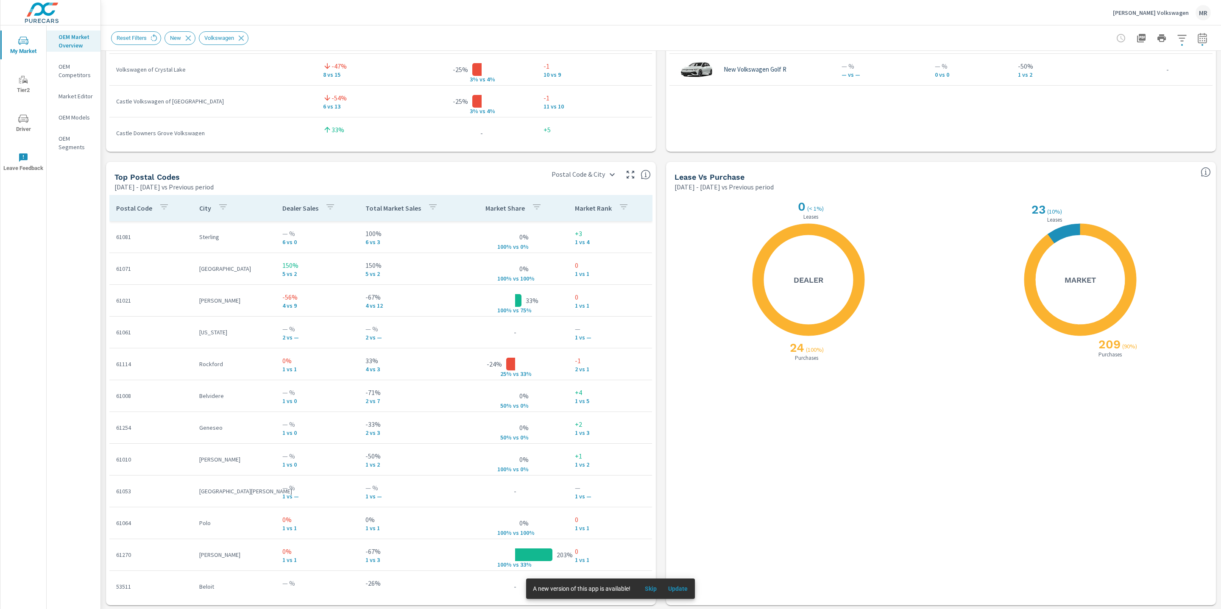
scroll to position [894, 0]
